Goal: Check status: Check status

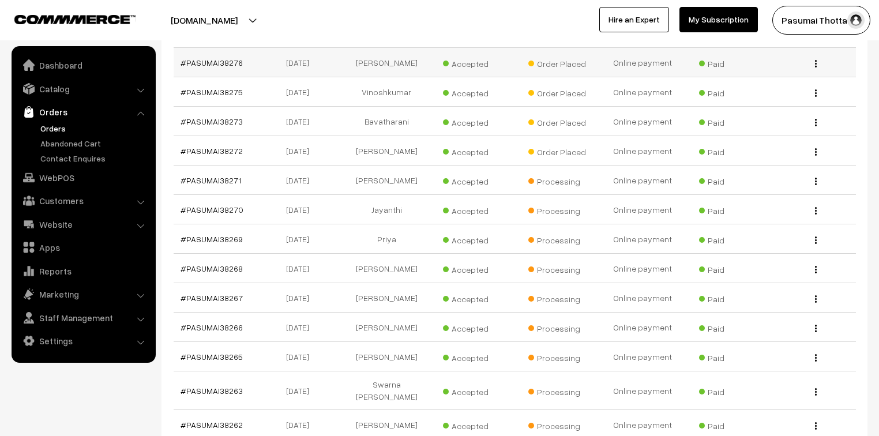
scroll to position [185, 0]
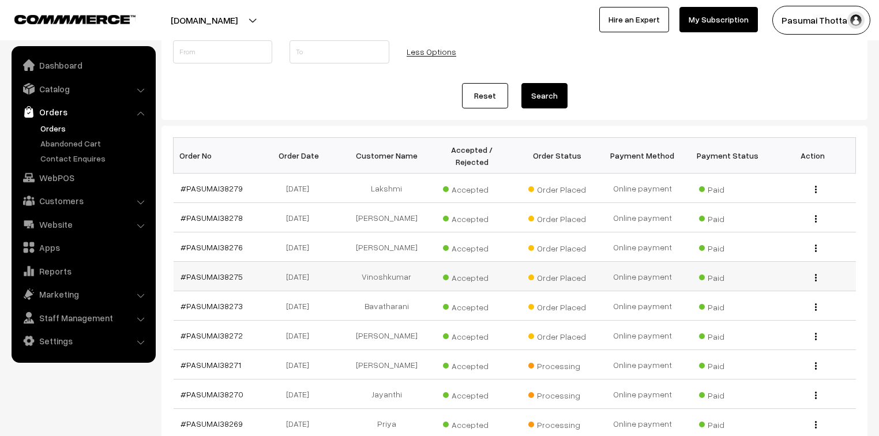
click at [664, 263] on td "Online payment" at bounding box center [642, 276] width 85 height 29
click at [658, 293] on td "Online payment" at bounding box center [642, 305] width 85 height 29
click at [659, 292] on td "Online payment" at bounding box center [642, 305] width 85 height 29
drag, startPoint x: 659, startPoint y: 292, endPoint x: 659, endPoint y: 281, distance: 11.0
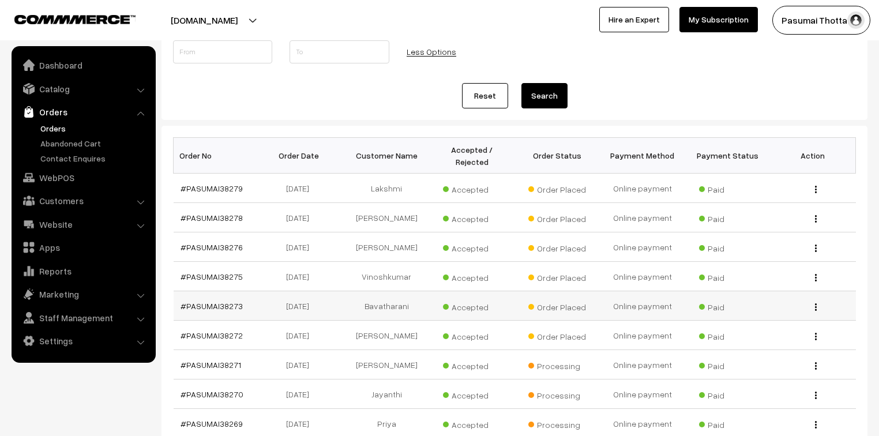
click at [659, 291] on td "Online payment" at bounding box center [642, 305] width 85 height 29
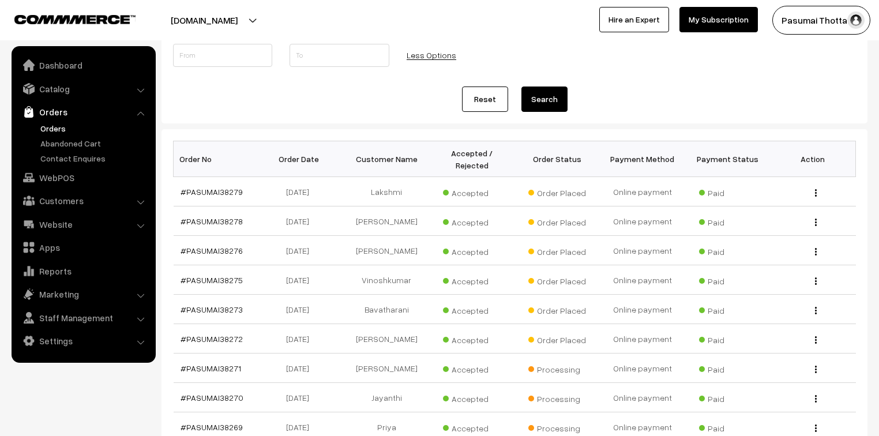
scroll to position [0, 0]
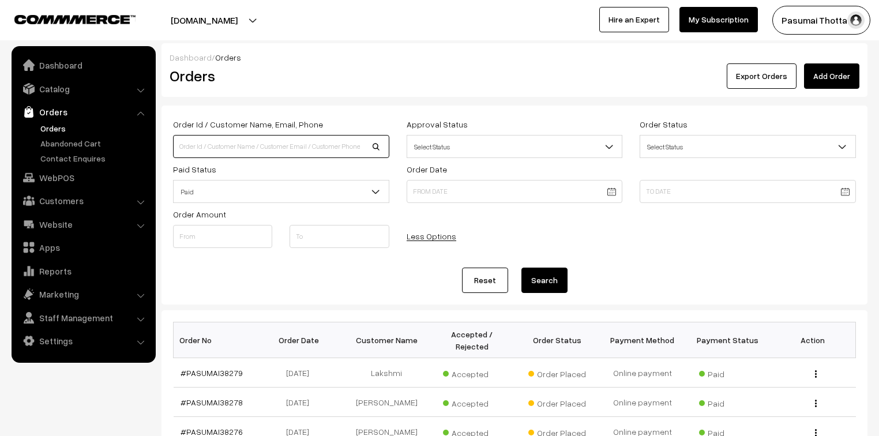
click at [209, 145] on input at bounding box center [281, 146] width 216 height 23
type input "8489672676"
click at [521, 268] on button "Search" at bounding box center [544, 280] width 46 height 25
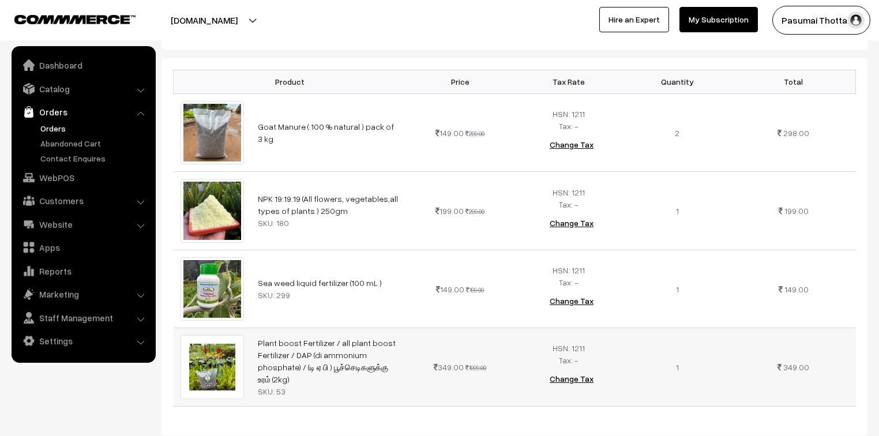
scroll to position [277, 0]
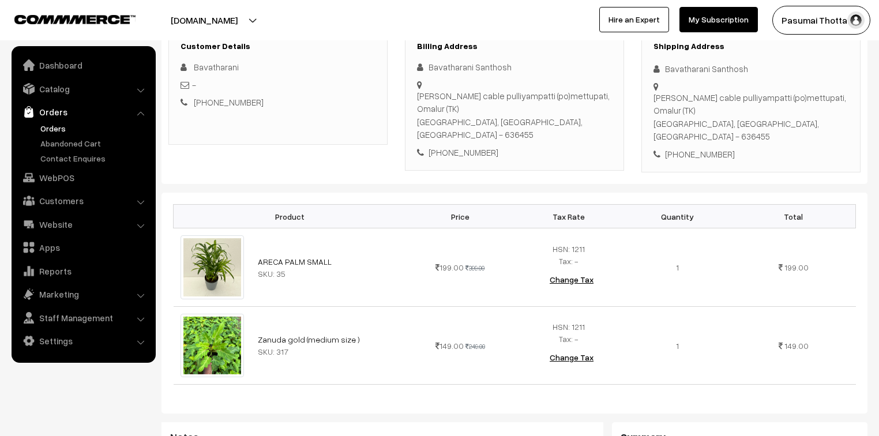
scroll to position [231, 0]
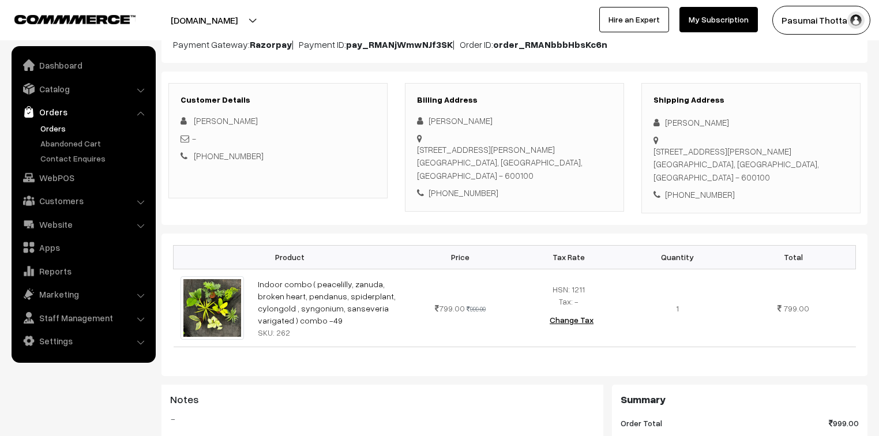
scroll to position [185, 0]
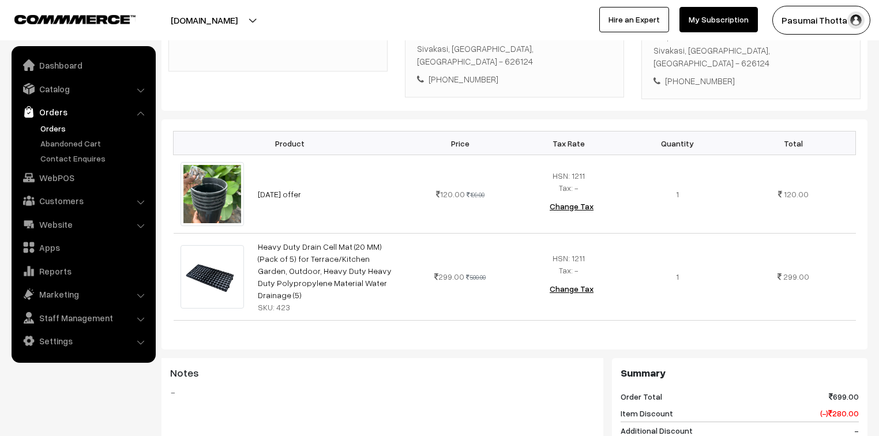
scroll to position [277, 0]
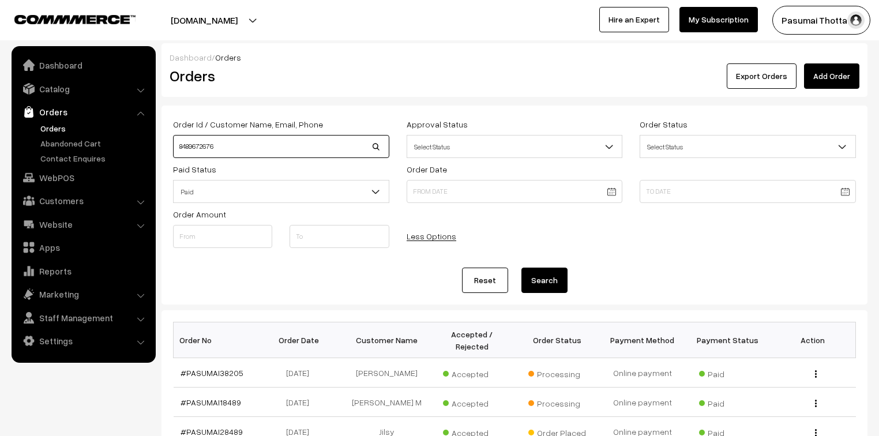
drag, startPoint x: 227, startPoint y: 152, endPoint x: 168, endPoint y: 153, distance: 58.8
click at [168, 153] on div "Order Id / Customer Name, Email, Phone 8489672676" at bounding box center [281, 137] width 234 height 41
type input "mathan"
click at [521, 268] on button "Search" at bounding box center [544, 280] width 46 height 25
